Goal: Complete application form

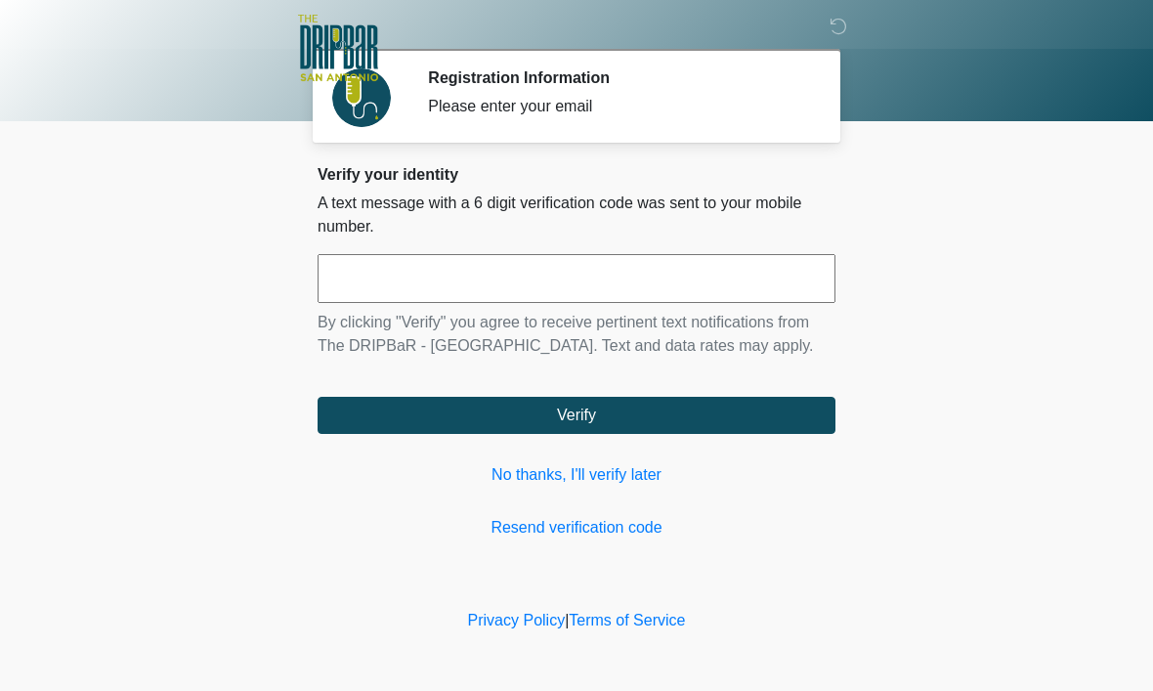
scroll to position [1, 0]
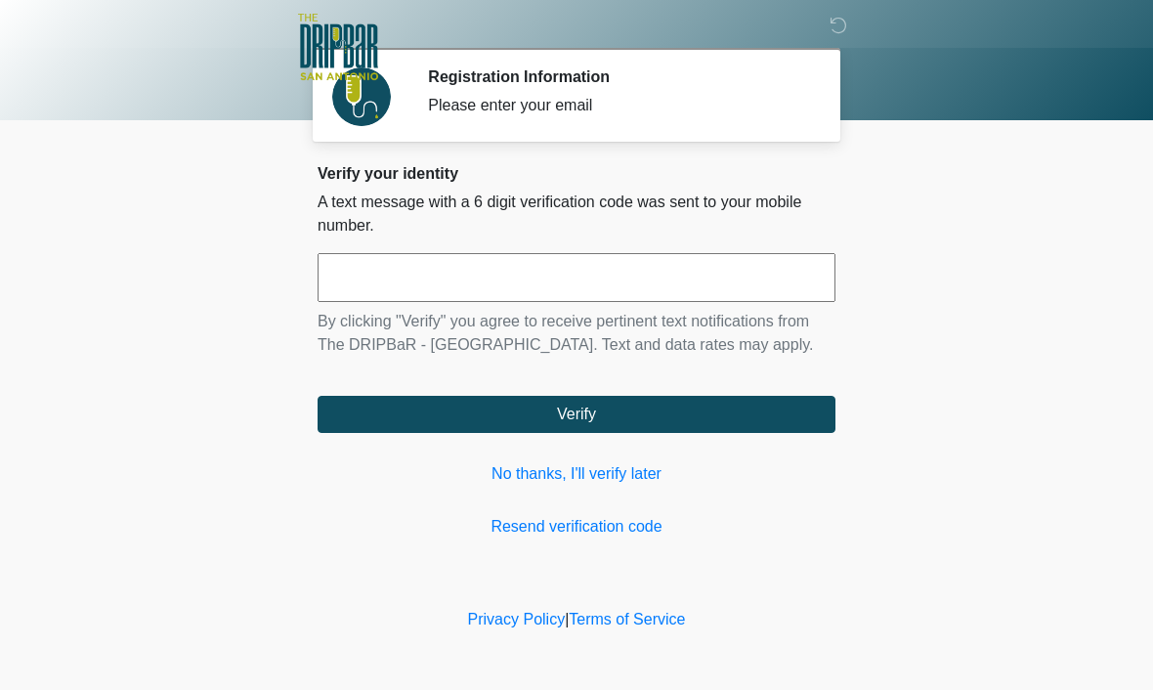
click at [616, 487] on link "No thanks, I'll verify later" at bounding box center [577, 474] width 518 height 23
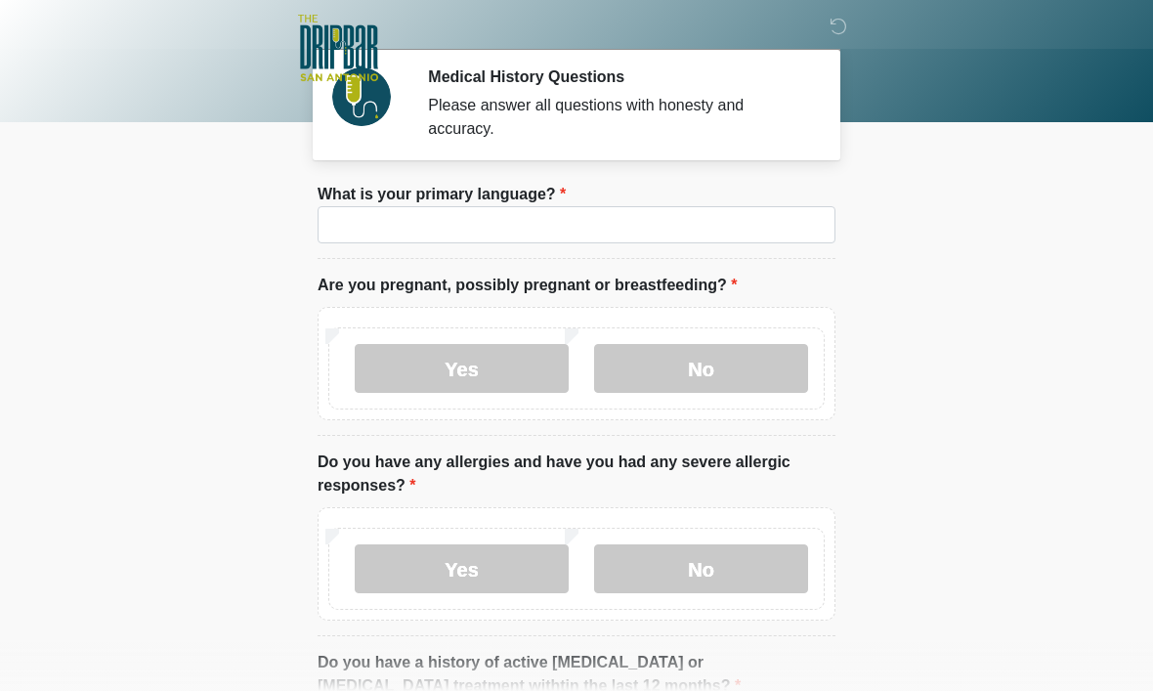
scroll to position [1, 0]
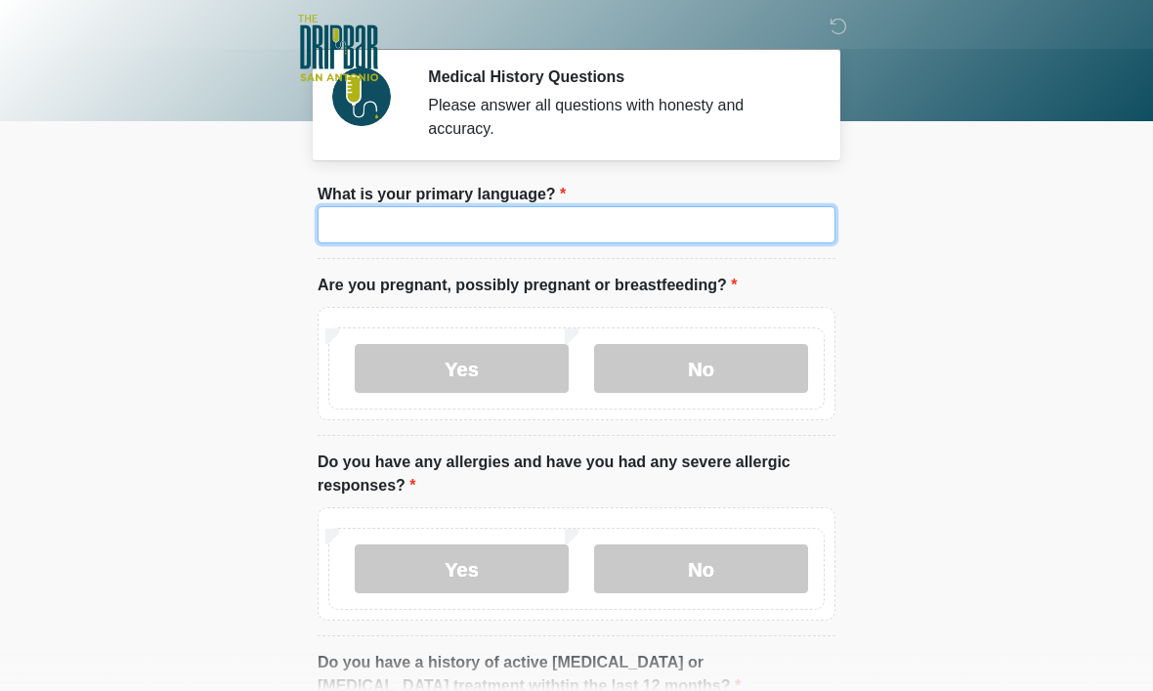
click at [429, 212] on input "What is your primary language?" at bounding box center [577, 224] width 518 height 37
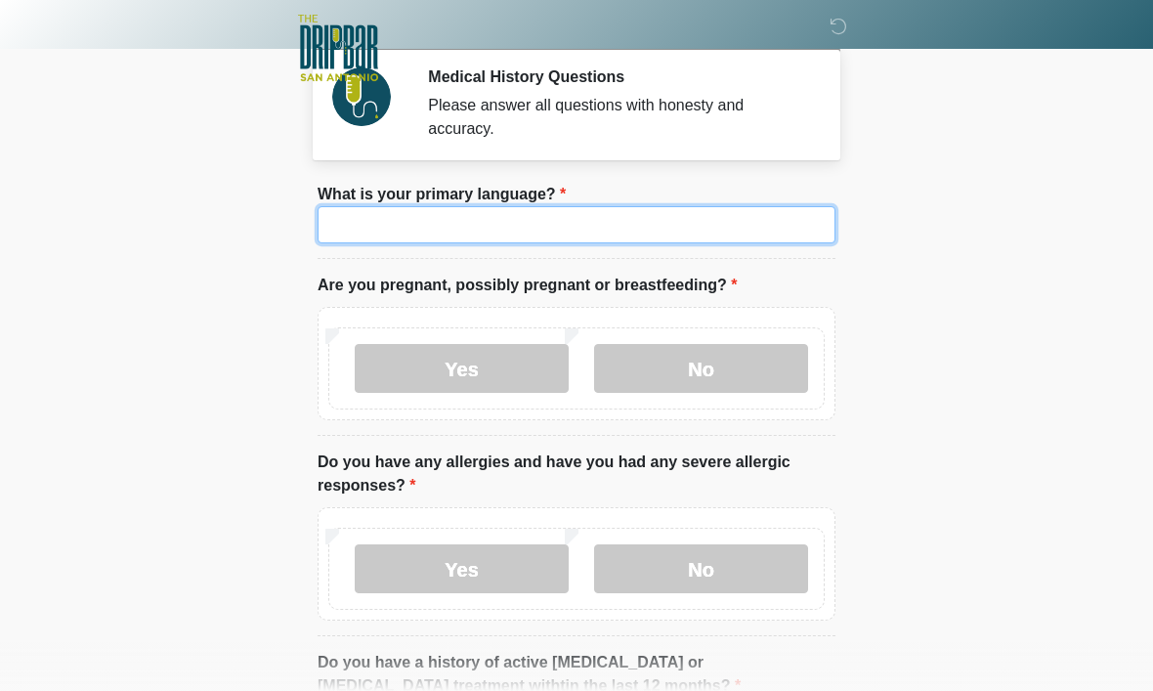
scroll to position [0, 0]
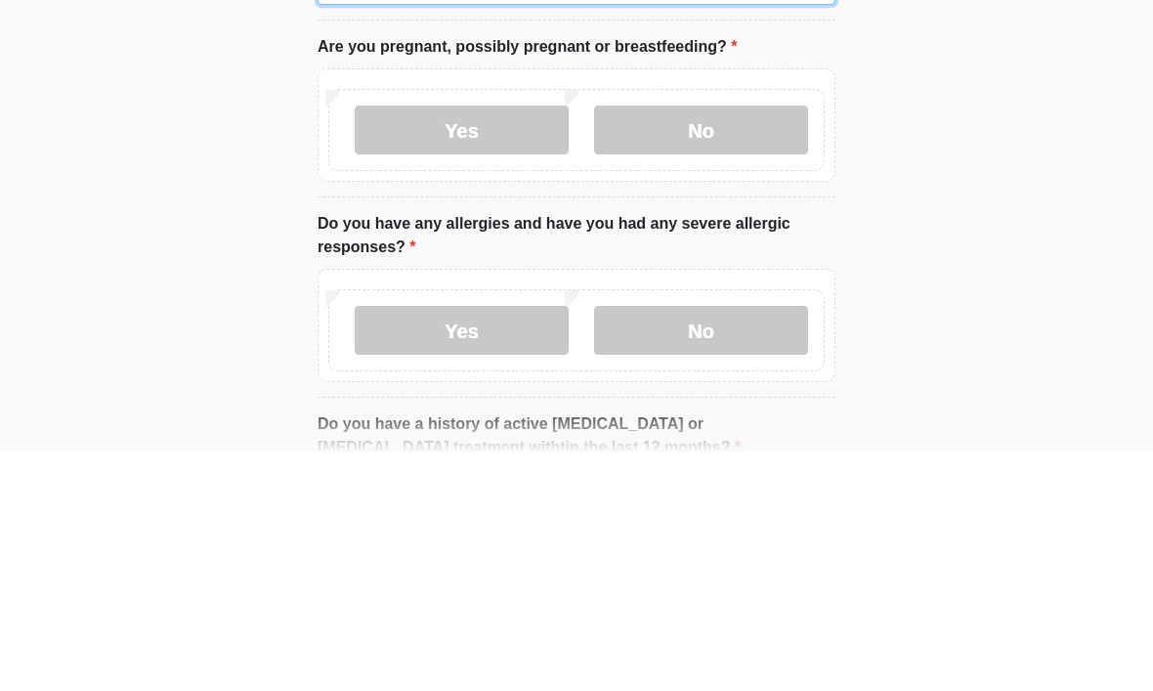
type input "*******"
click at [733, 345] on label "No" at bounding box center [701, 369] width 214 height 49
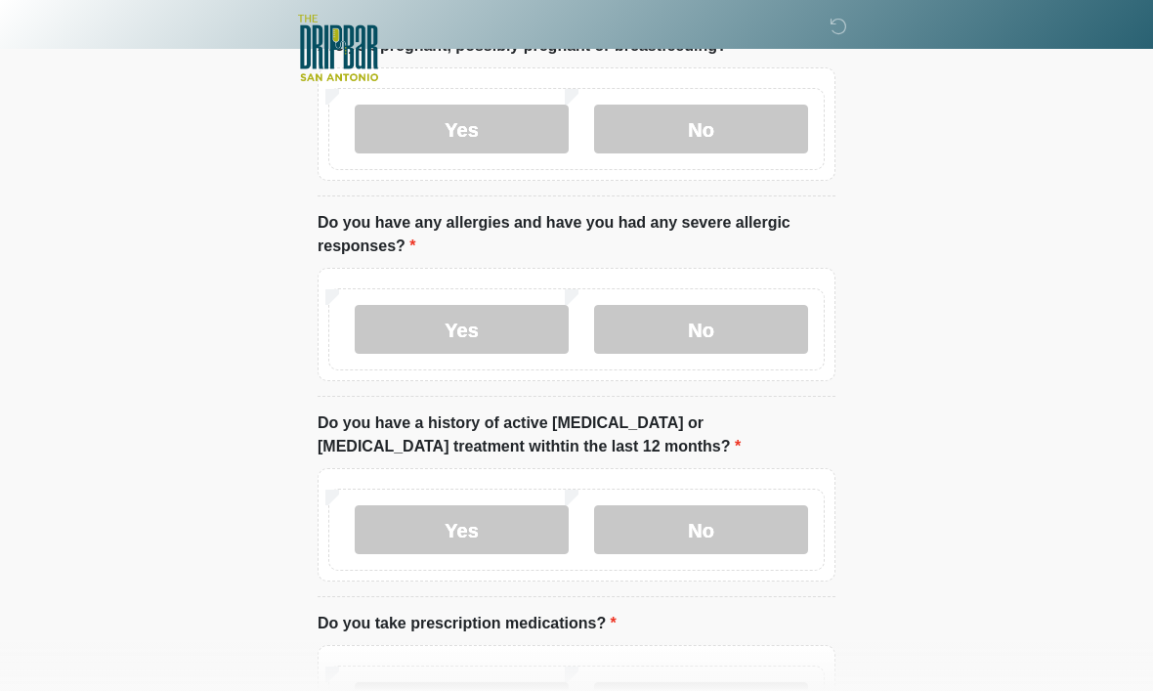
click at [740, 315] on label "No" at bounding box center [701, 329] width 214 height 49
click at [766, 531] on label "No" at bounding box center [701, 529] width 214 height 49
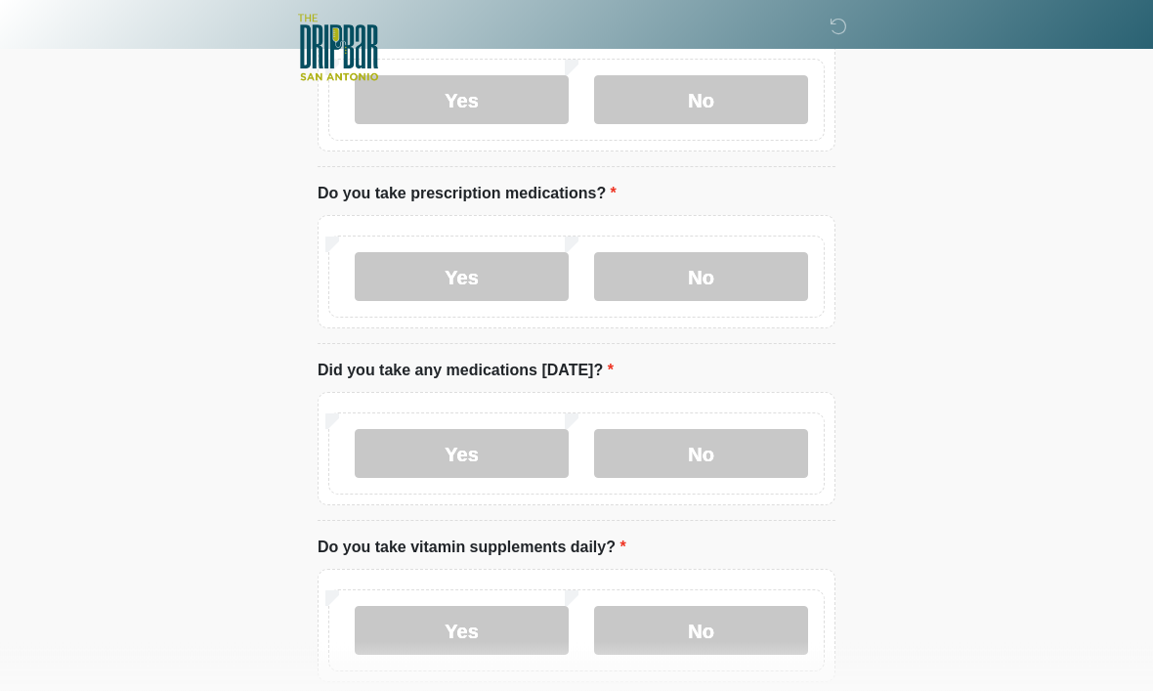
scroll to position [710, 0]
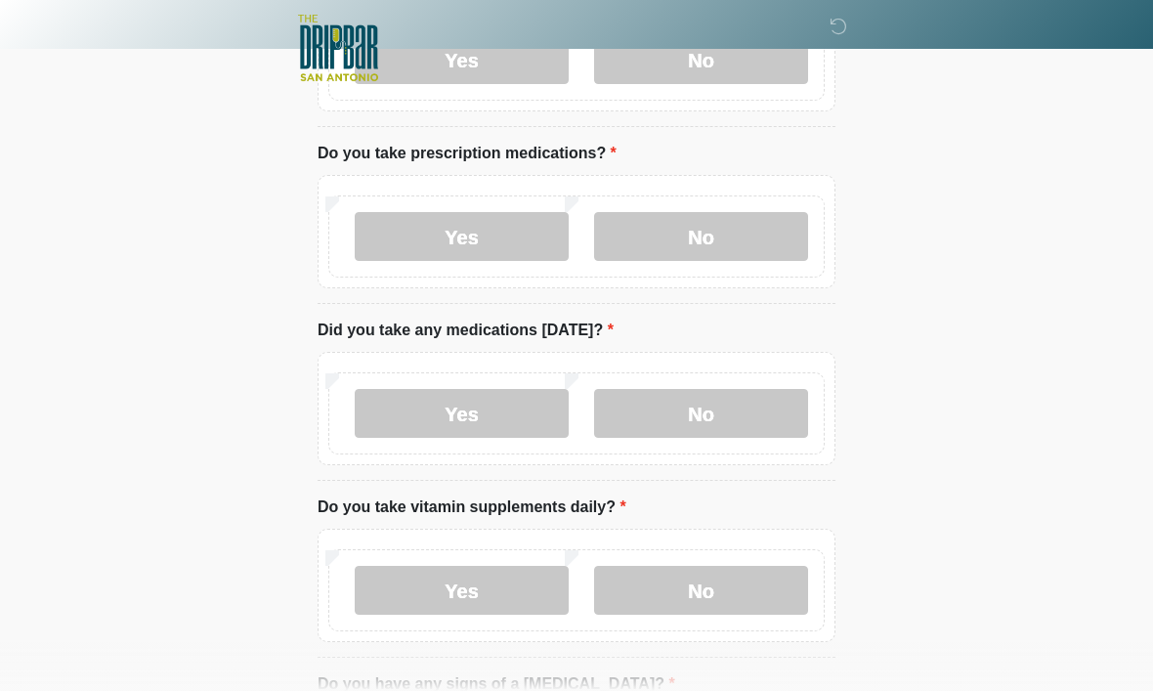
click at [740, 234] on label "No" at bounding box center [701, 236] width 214 height 49
click at [491, 403] on label "Yes" at bounding box center [462, 413] width 214 height 49
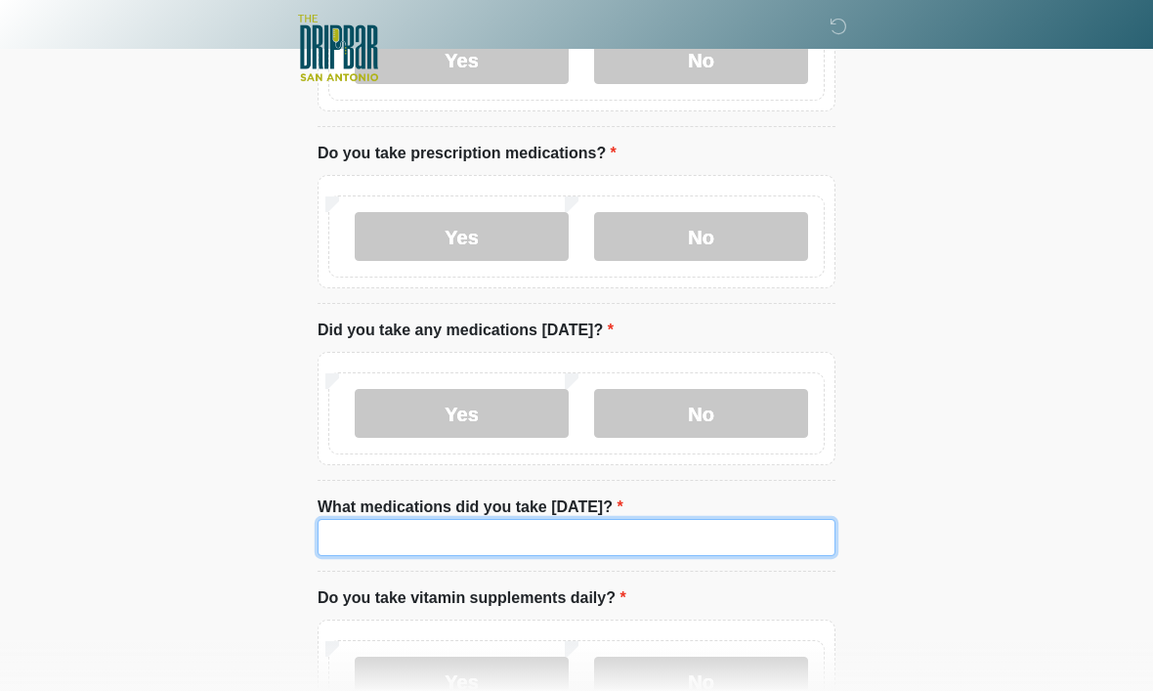
click at [387, 529] on input "What medications did you take today?" at bounding box center [577, 537] width 518 height 37
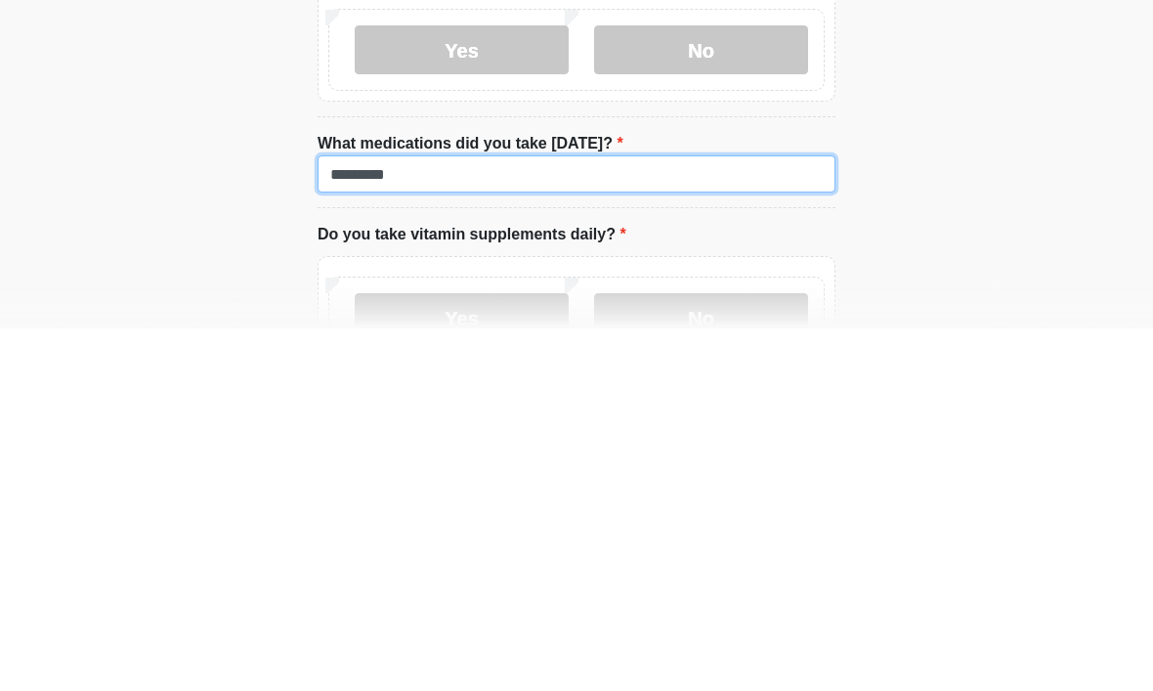
click at [384, 519] on input "********" at bounding box center [577, 537] width 518 height 37
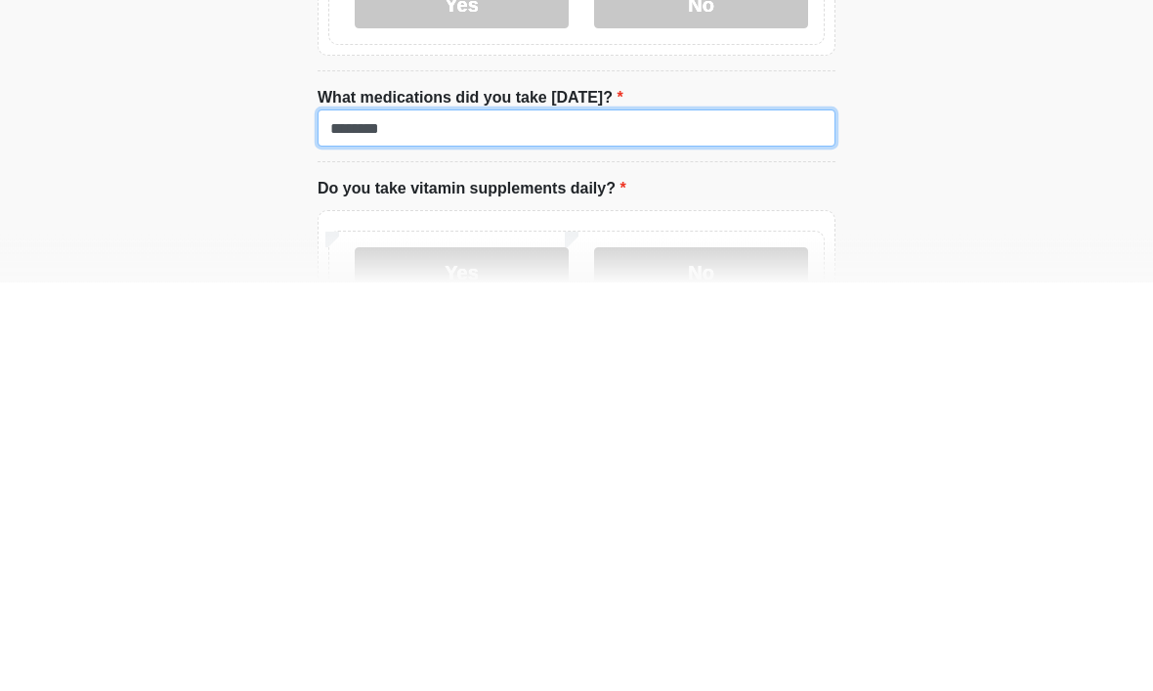
type input "*******"
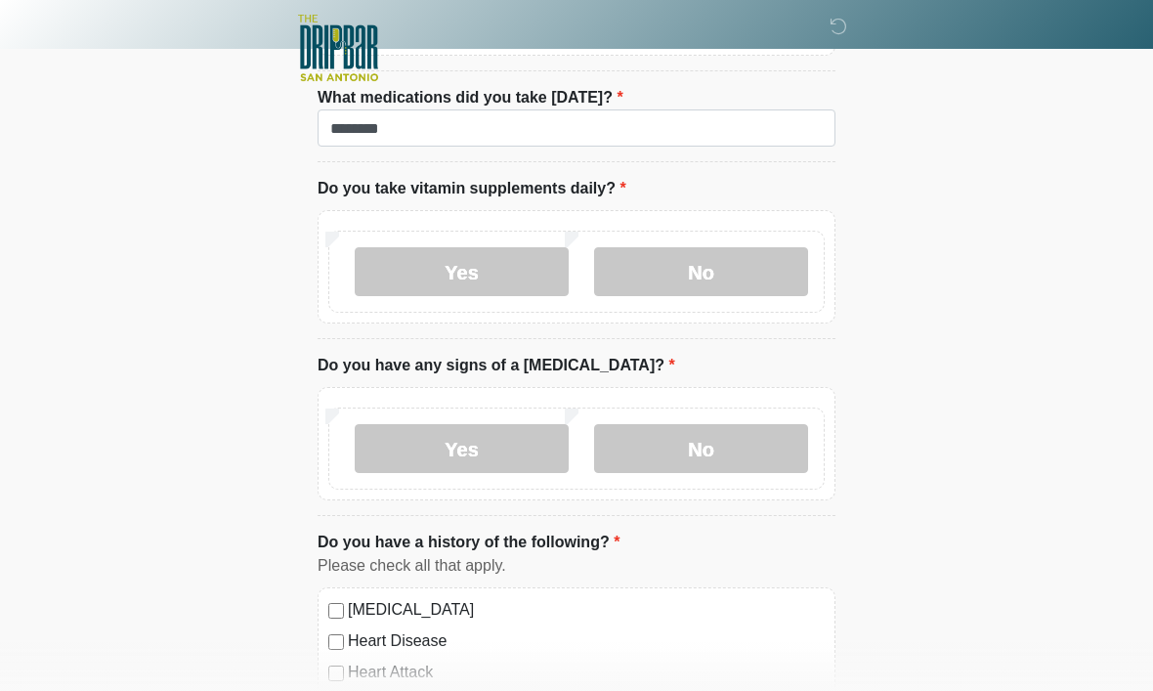
click at [738, 267] on label "No" at bounding box center [701, 271] width 214 height 49
click at [752, 428] on label "No" at bounding box center [701, 448] width 214 height 49
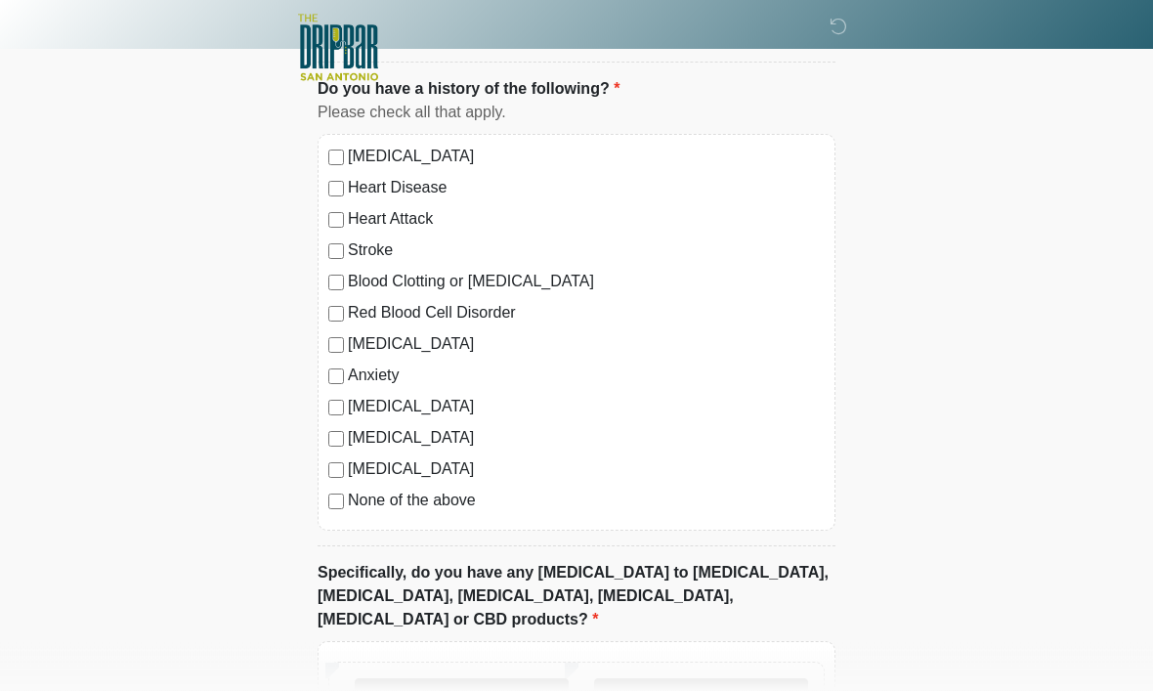
scroll to position [1574, 0]
click at [353, 493] on label "None of the above" at bounding box center [586, 499] width 477 height 23
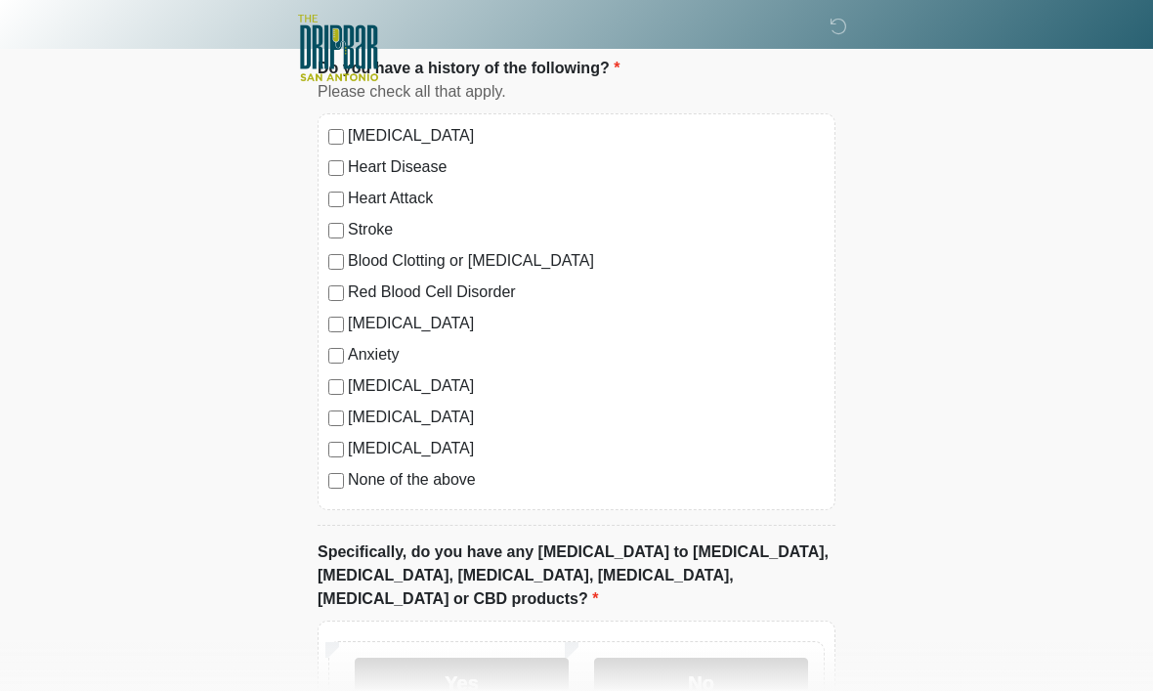
scroll to position [1717, 0]
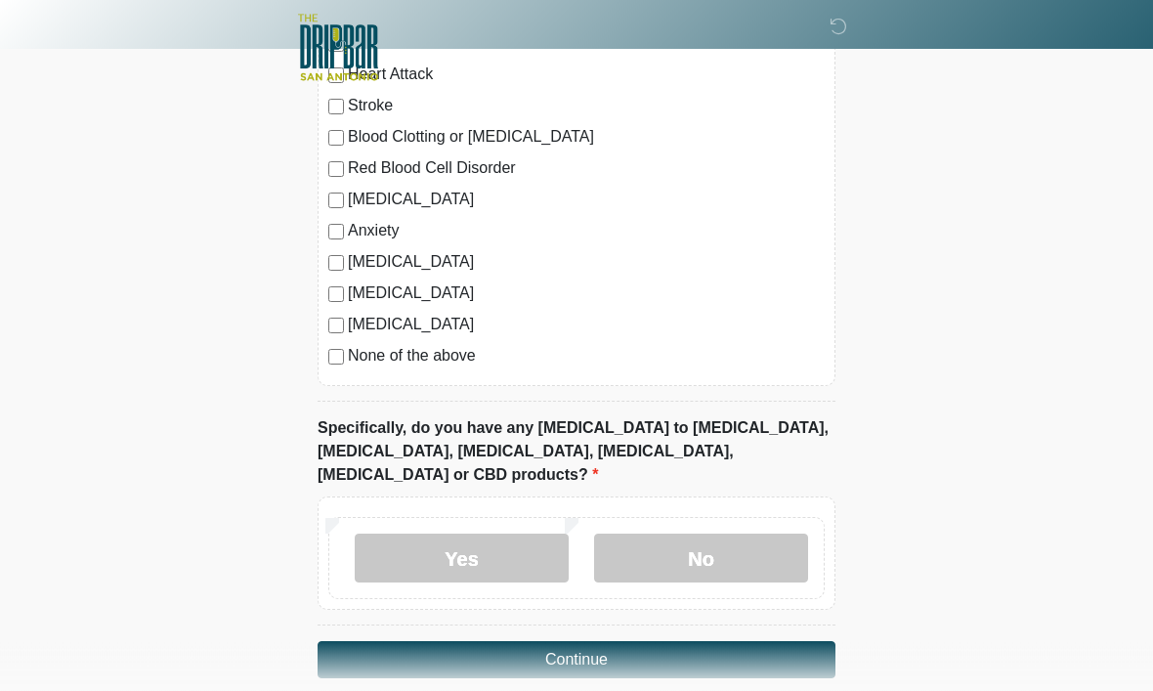
click at [713, 534] on label "No" at bounding box center [701, 558] width 214 height 49
click at [728, 642] on button "Continue" at bounding box center [577, 660] width 518 height 37
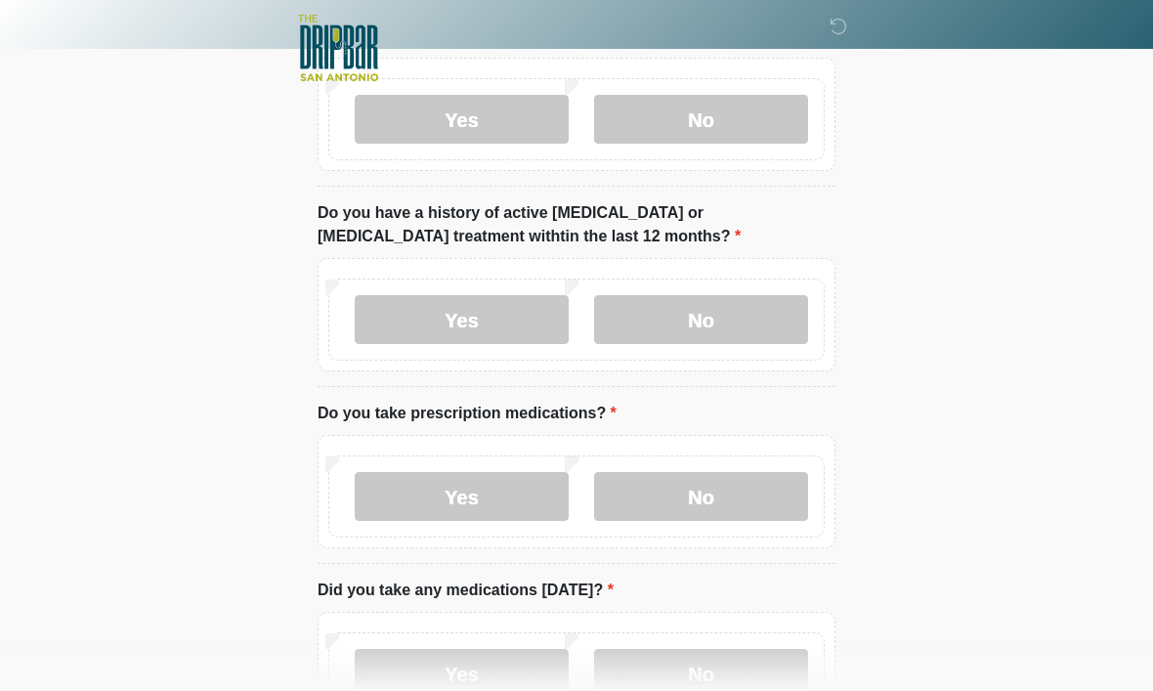
scroll to position [0, 0]
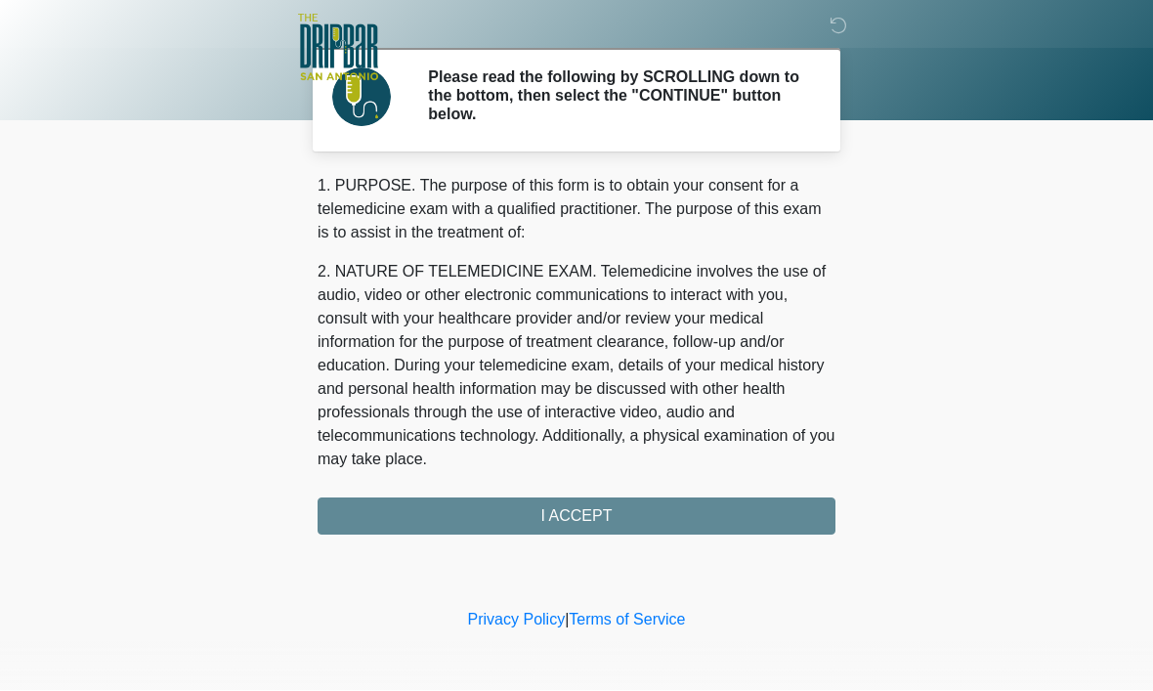
click at [654, 516] on div "1. PURPOSE. The purpose of this form is to obtain your consent for a telemedici…" at bounding box center [577, 355] width 518 height 361
click at [597, 517] on div "1. PURPOSE. The purpose of this form is to obtain your consent for a telemedici…" at bounding box center [577, 355] width 518 height 361
click at [637, 517] on div "1. PURPOSE. The purpose of this form is to obtain your consent for a telemedici…" at bounding box center [577, 355] width 518 height 361
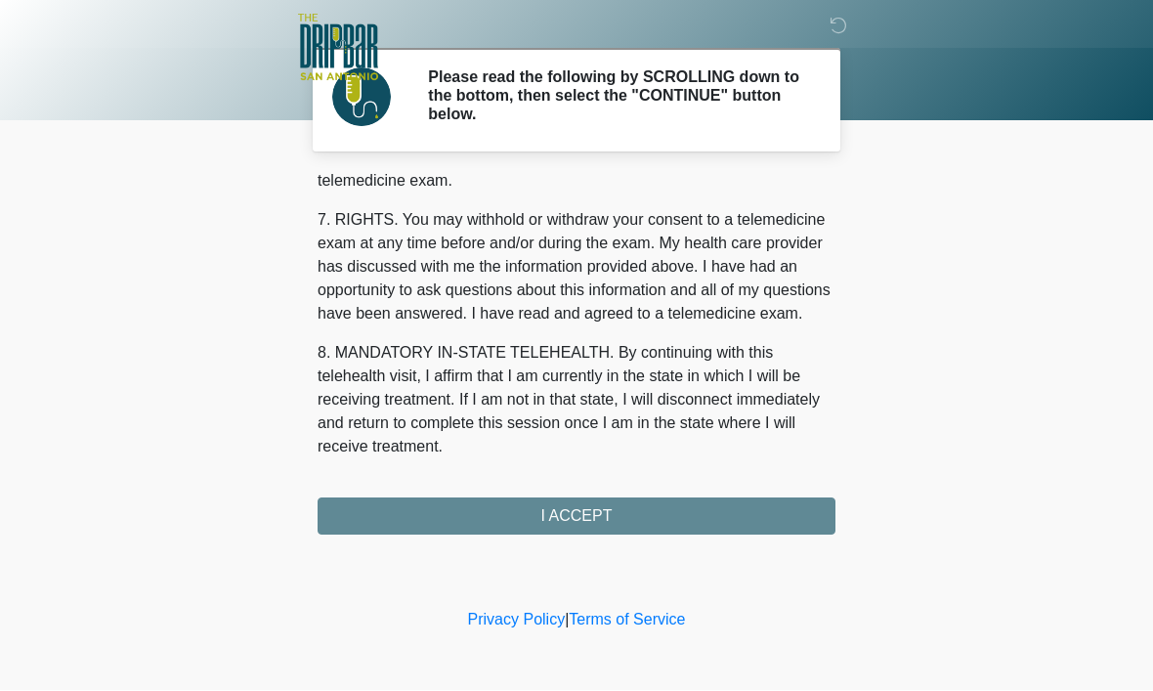
scroll to position [880, 0]
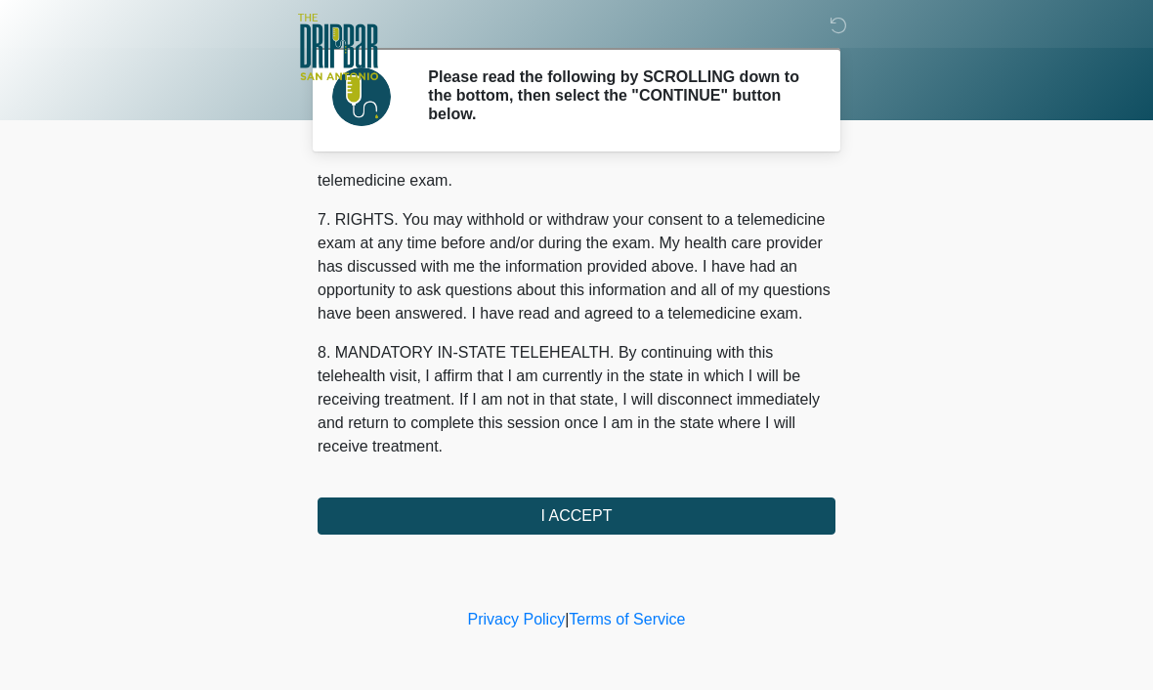
click at [602, 516] on button "I ACCEPT" at bounding box center [577, 516] width 518 height 37
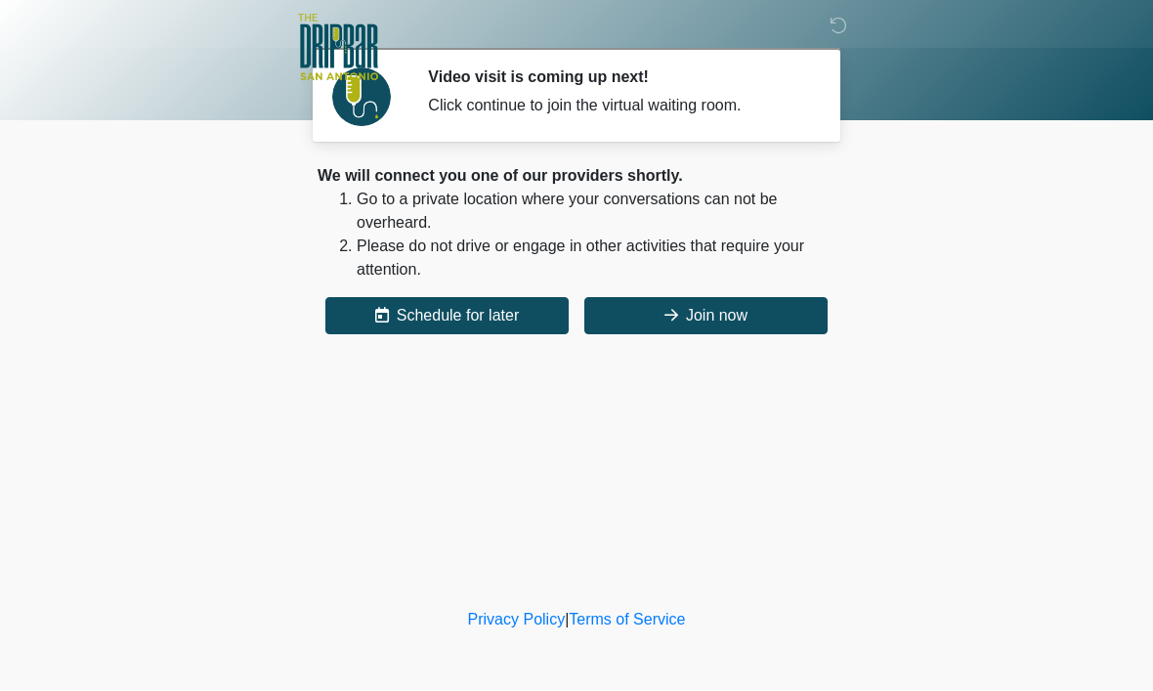
click at [676, 318] on button "Join now" at bounding box center [705, 316] width 243 height 37
